Goal: Information Seeking & Learning: Find specific fact

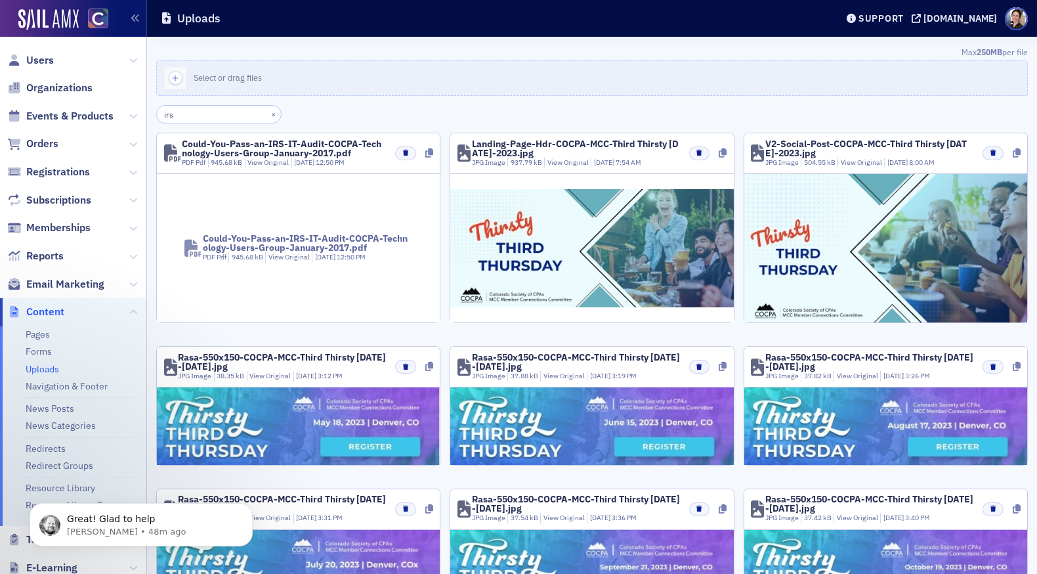
scroll to position [504, 0]
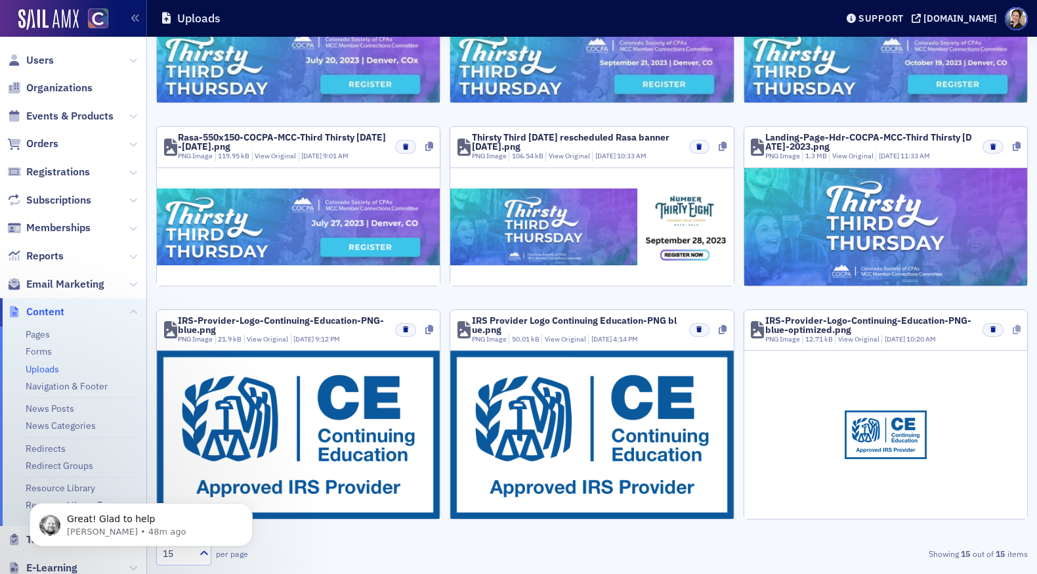
click at [1018, 330] on icon at bounding box center [1017, 329] width 8 height 9
drag, startPoint x: 959, startPoint y: 422, endPoint x: 976, endPoint y: 400, distance: 28.5
click at [959, 422] on div at bounding box center [886, 434] width 283 height 167
click at [1016, 328] on icon at bounding box center [1017, 329] width 8 height 9
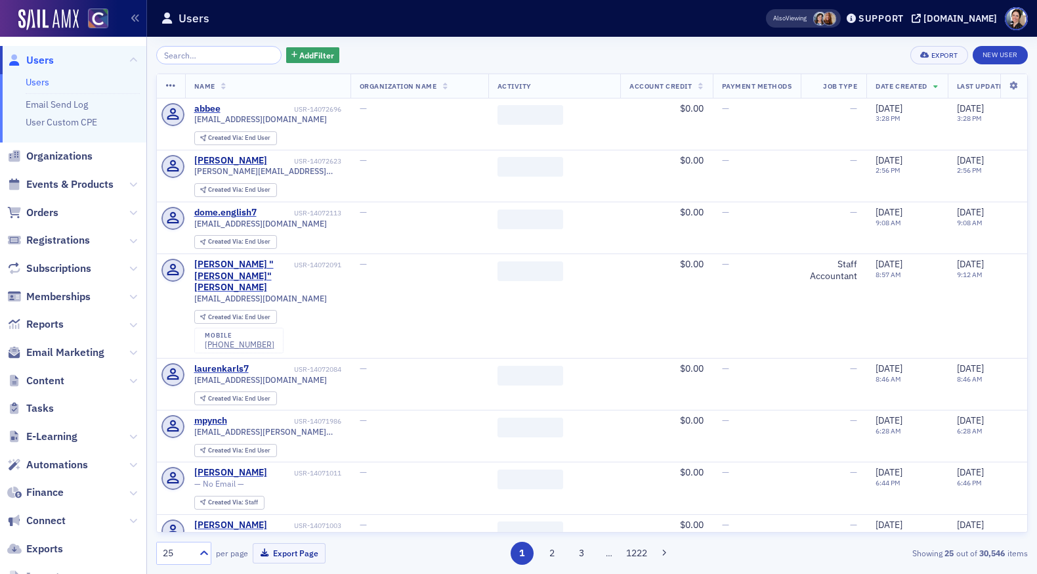
click at [219, 54] on input "search" at bounding box center [218, 55] width 125 height 18
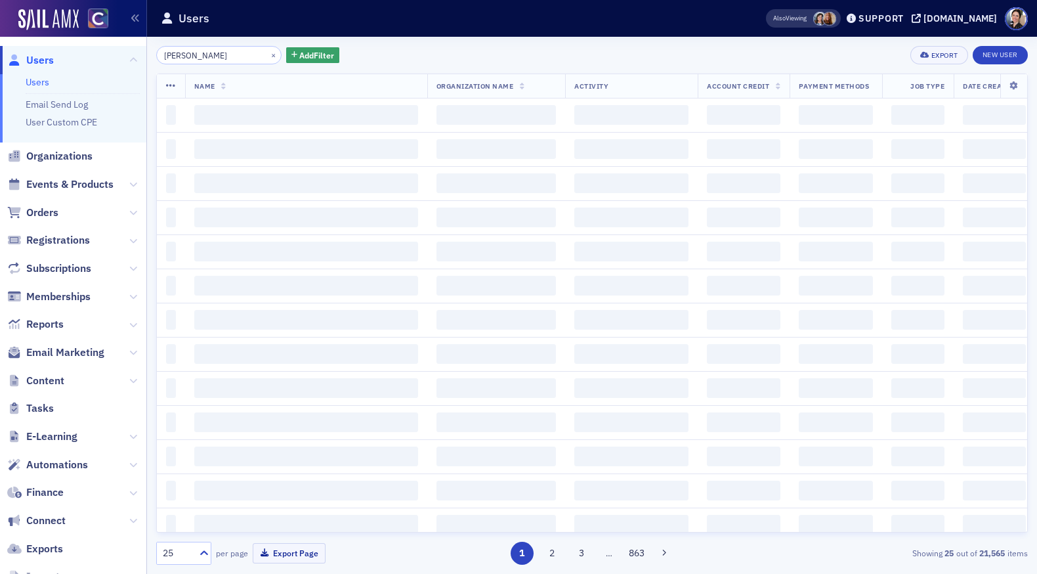
type input "[PERSON_NAME]"
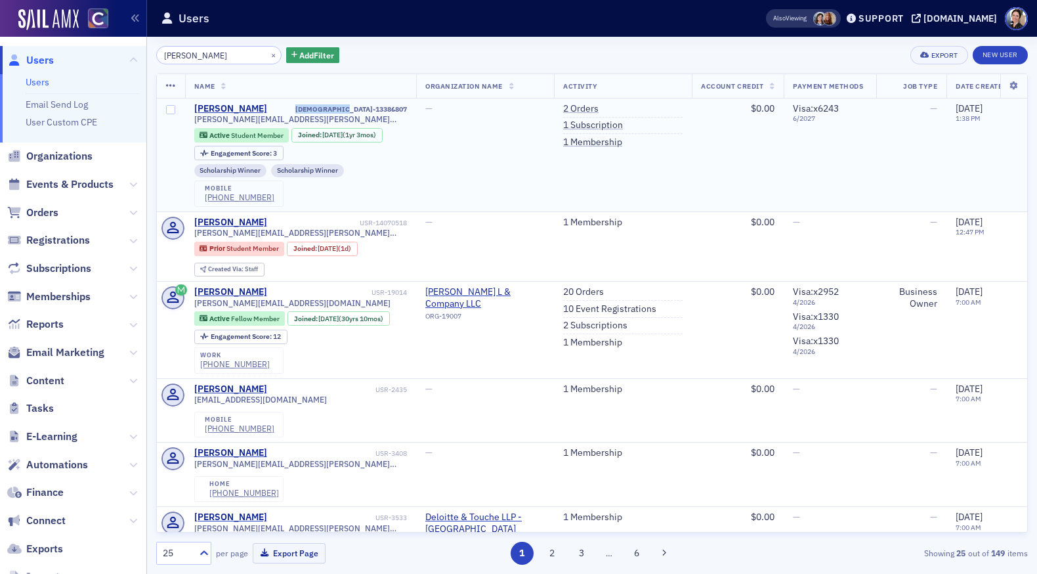
drag, startPoint x: 355, startPoint y: 108, endPoint x: 407, endPoint y: 110, distance: 52.6
click at [407, 110] on td "[PERSON_NAME] USR-13386807 [PERSON_NAME][EMAIL_ADDRESS][PERSON_NAME][DOMAIN_NAM…" at bounding box center [301, 154] width 232 height 113
copy div "[DEMOGRAPHIC_DATA]-13386807"
